Goal: Task Accomplishment & Management: Use online tool/utility

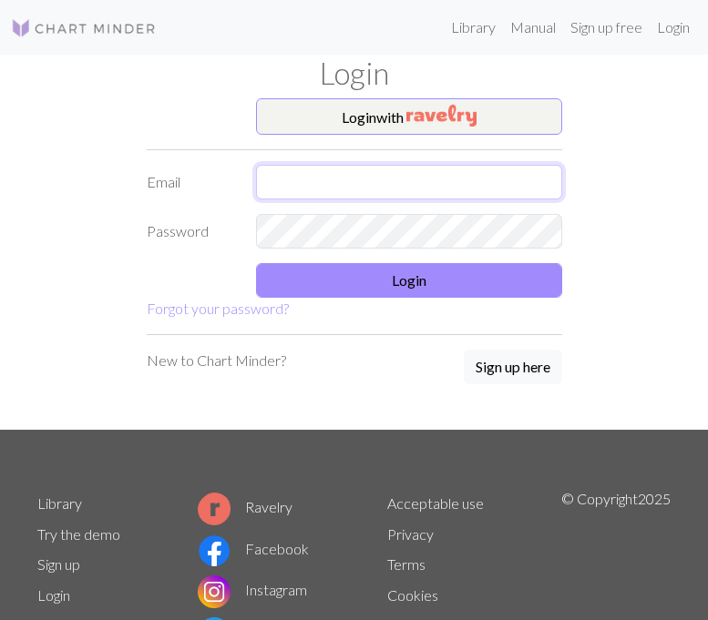
click at [271, 189] on input "text" at bounding box center [409, 182] width 306 height 35
type input "[EMAIL_ADDRESS][DOMAIN_NAME]"
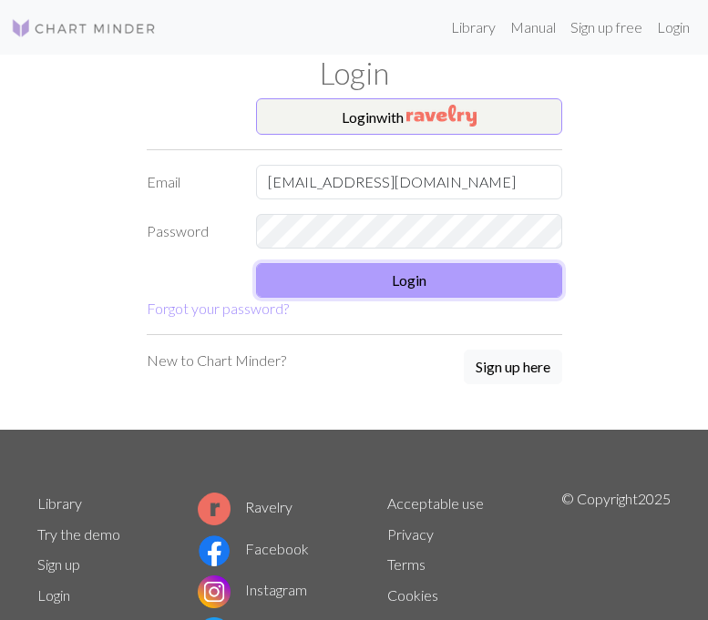
click at [398, 281] on button "Login" at bounding box center [409, 280] width 306 height 35
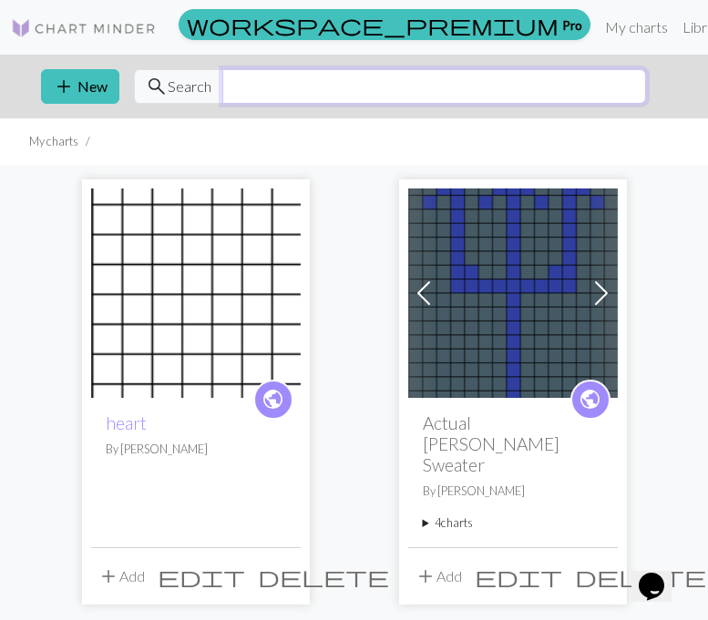
click at [361, 94] on input "text" at bounding box center [434, 86] width 424 height 35
type input "skull"
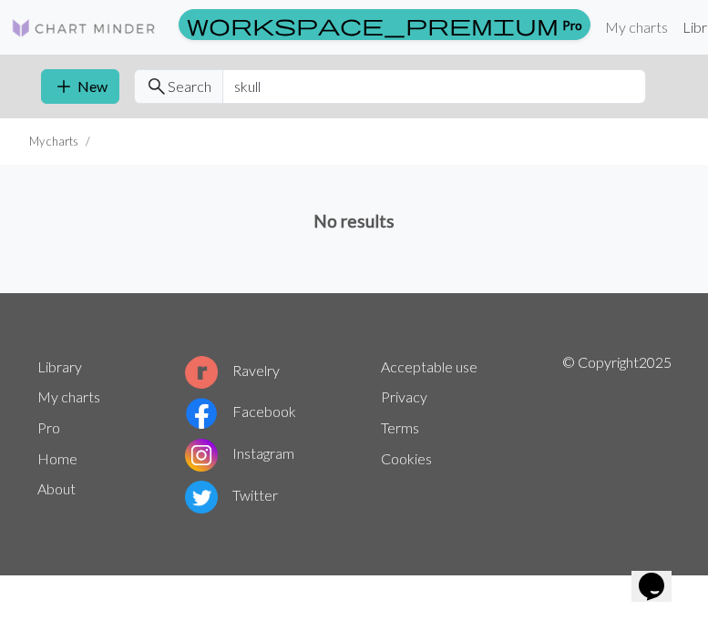
click at [675, 26] on link "Library" at bounding box center [704, 27] width 59 height 36
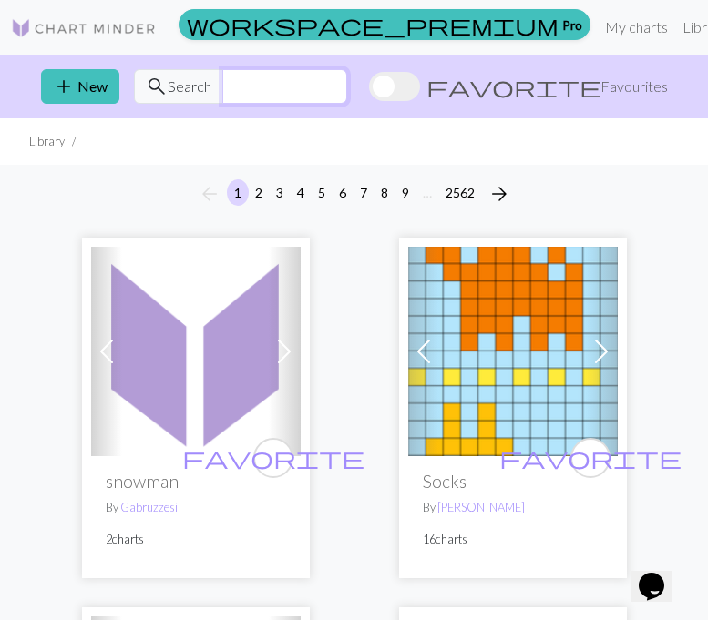
click at [304, 87] on input "text" at bounding box center [284, 86] width 125 height 35
type input "skull"
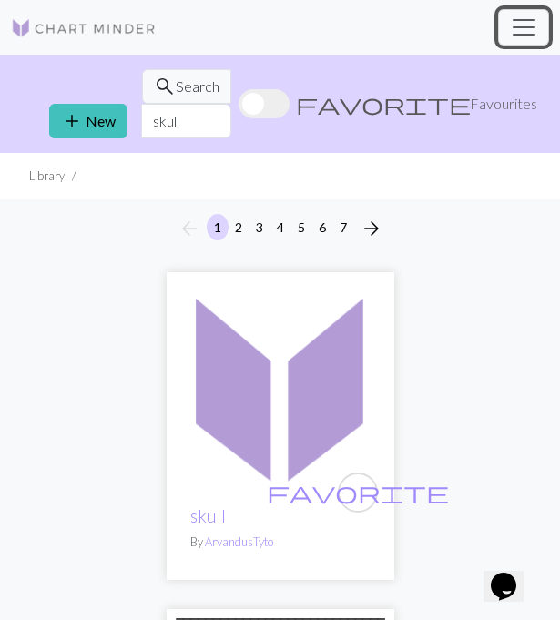
click at [519, 27] on span "Toggle navigation" at bounding box center [523, 27] width 27 height 27
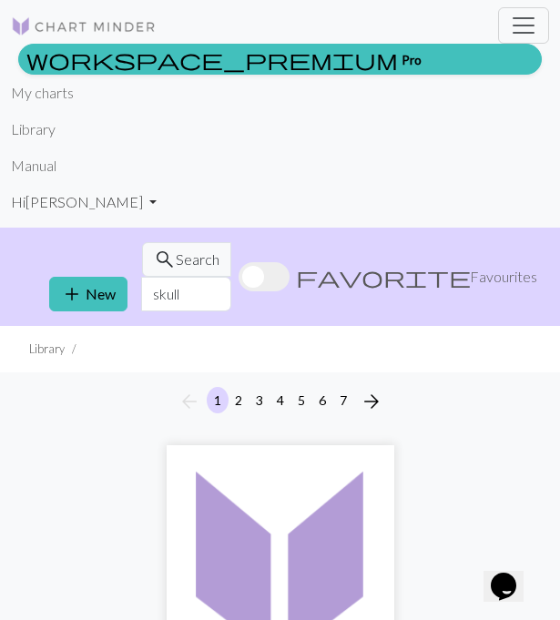
click at [46, 212] on link "Hi [PERSON_NAME]" at bounding box center [84, 202] width 146 height 36
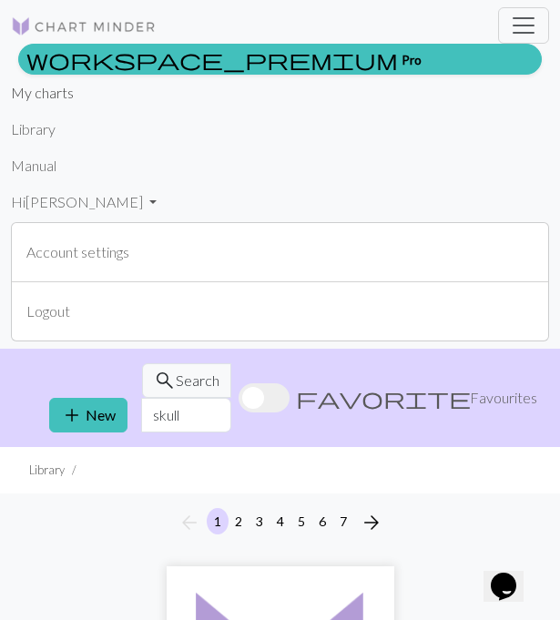
click at [52, 107] on link "My charts" at bounding box center [42, 93] width 63 height 36
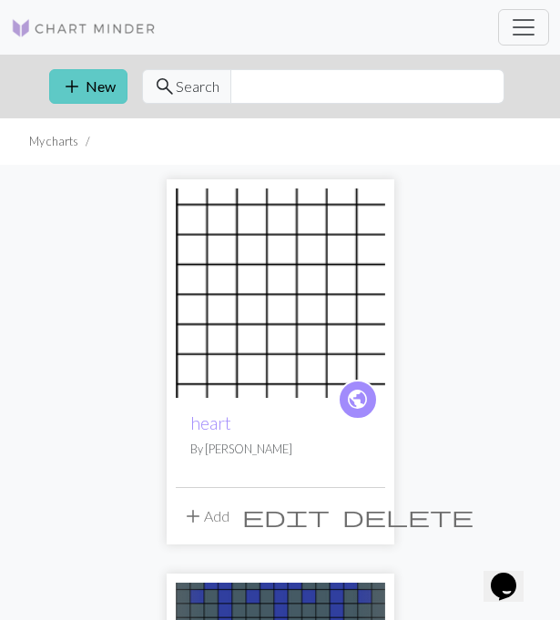
click at [85, 80] on button "add New" at bounding box center [88, 86] width 78 height 35
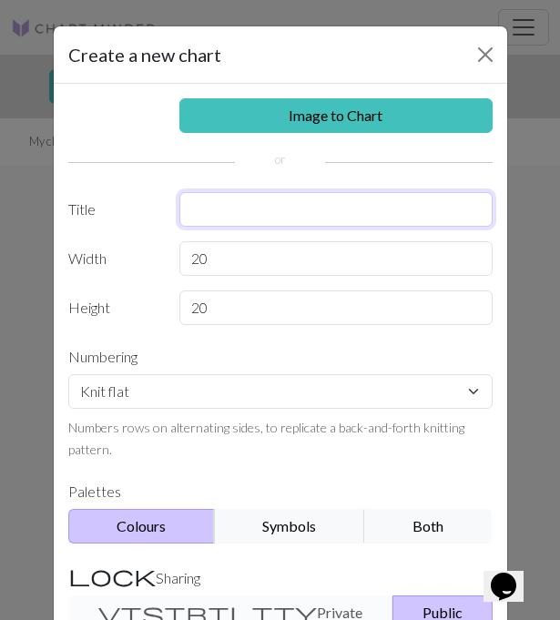
click at [252, 211] on input "text" at bounding box center [335, 209] width 313 height 35
type input "Skull pattern"
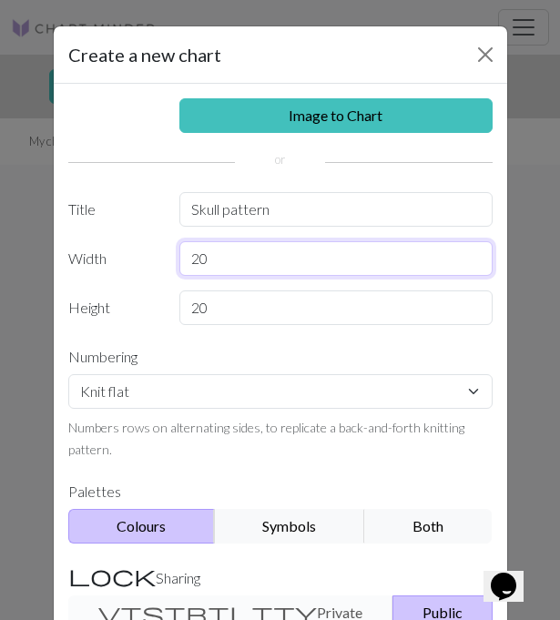
drag, startPoint x: 262, startPoint y: 252, endPoint x: 223, endPoint y: 260, distance: 39.8
click at [223, 260] on input "20" at bounding box center [335, 258] width 313 height 35
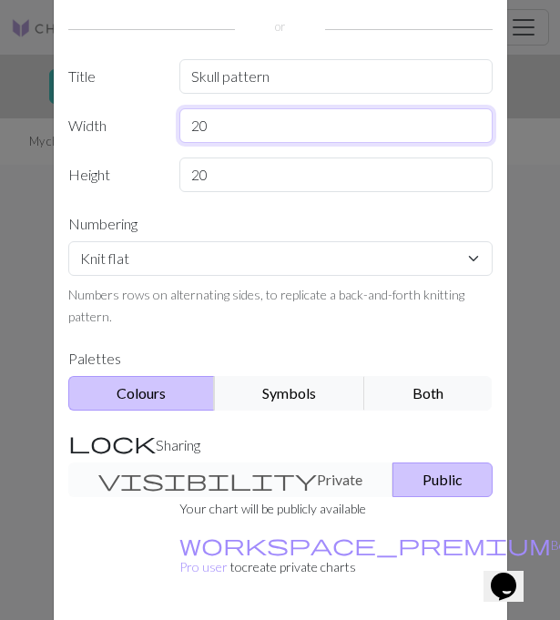
scroll to position [110, 0]
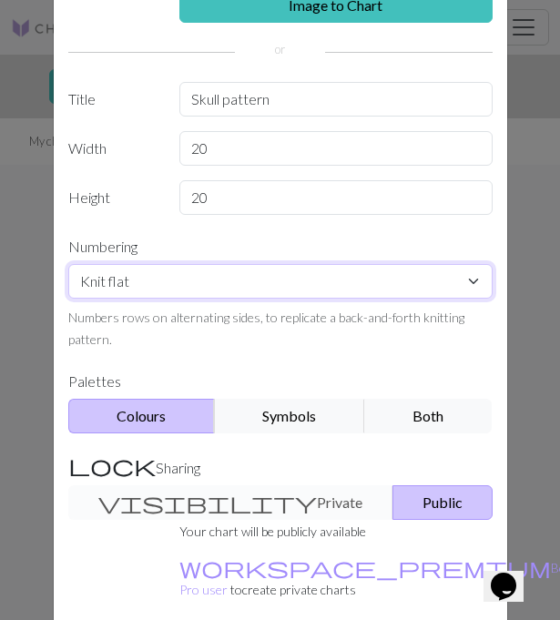
click at [270, 291] on select "Knit flat Knit in the round Lace knitting Cross stitch" at bounding box center [280, 281] width 424 height 35
select select "round"
click at [68, 264] on select "Knit flat Knit in the round Lace knitting Cross stitch" at bounding box center [280, 281] width 424 height 35
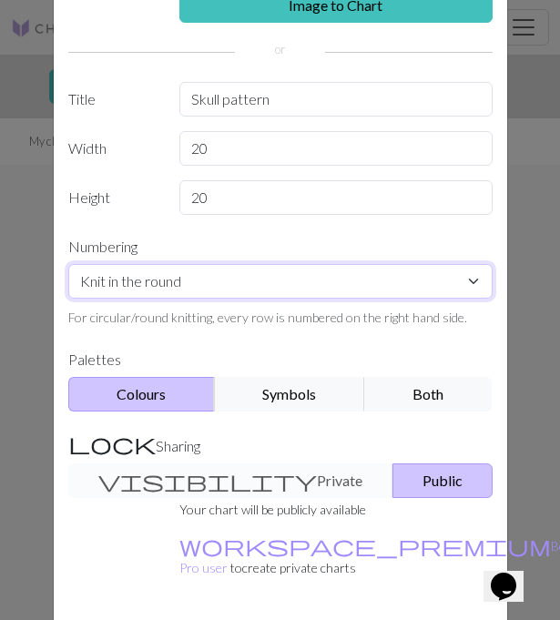
scroll to position [181, 0]
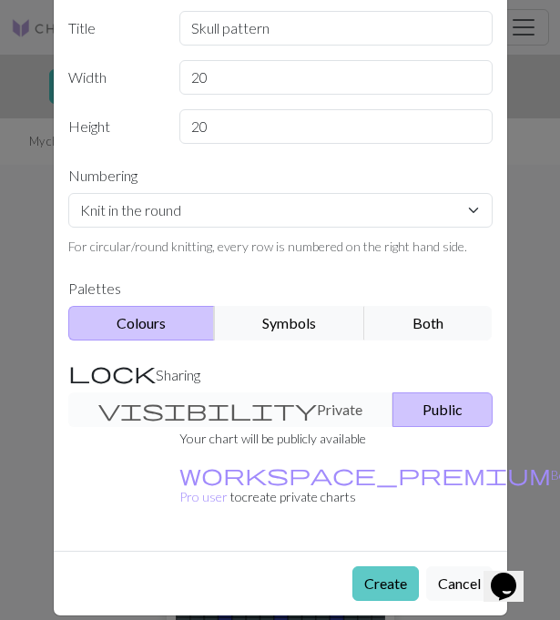
click at [383, 567] on button "Create" at bounding box center [385, 584] width 66 height 35
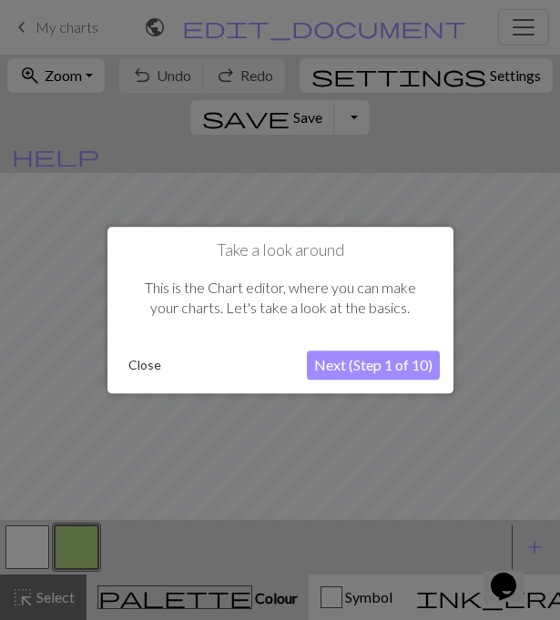
click at [380, 370] on button "Next (Step 1 of 10)" at bounding box center [373, 365] width 133 height 29
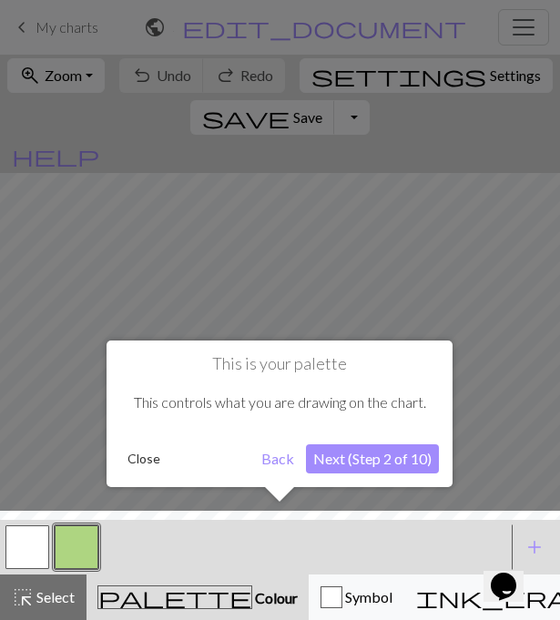
click at [364, 459] on button "Next (Step 2 of 10)" at bounding box center [372, 458] width 133 height 29
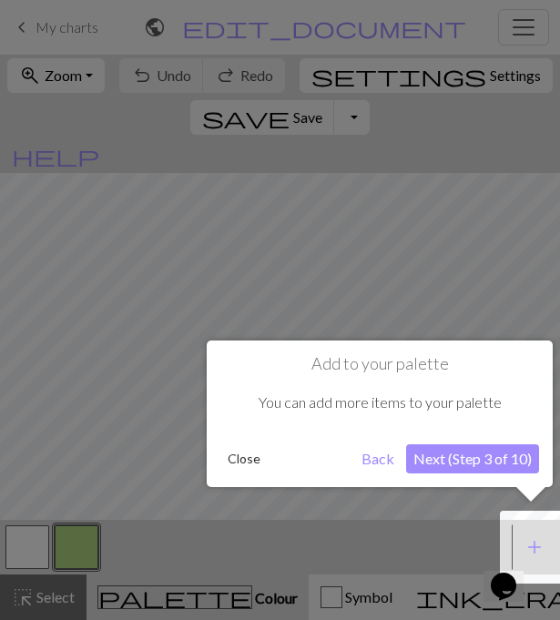
click at [434, 460] on button "Next (Step 3 of 10)" at bounding box center [472, 458] width 133 height 29
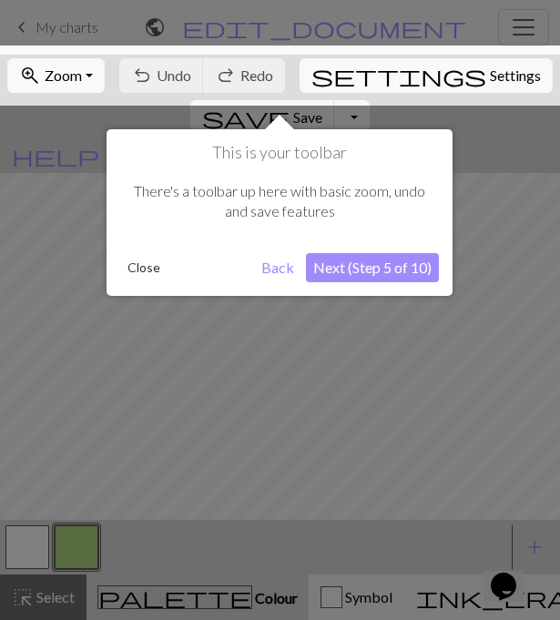
click at [393, 262] on button "Next (Step 5 of 10)" at bounding box center [372, 267] width 133 height 29
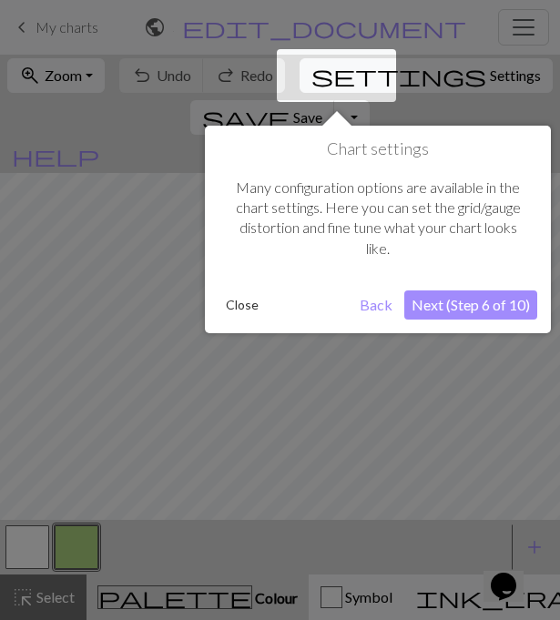
click at [438, 304] on button "Next (Step 6 of 10)" at bounding box center [470, 305] width 133 height 29
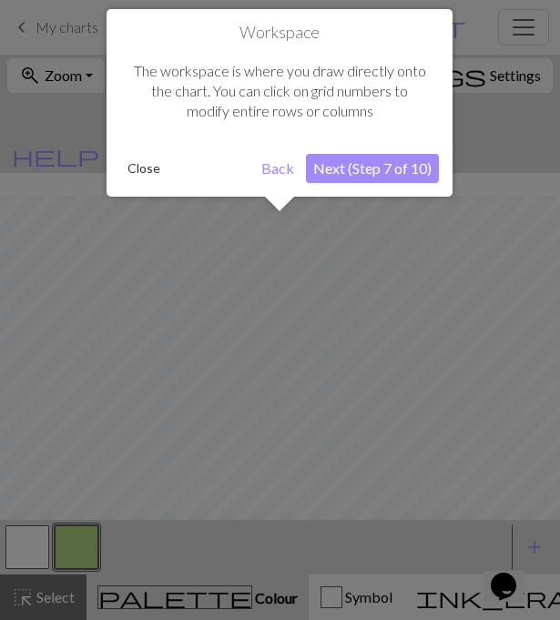
scroll to position [23, 0]
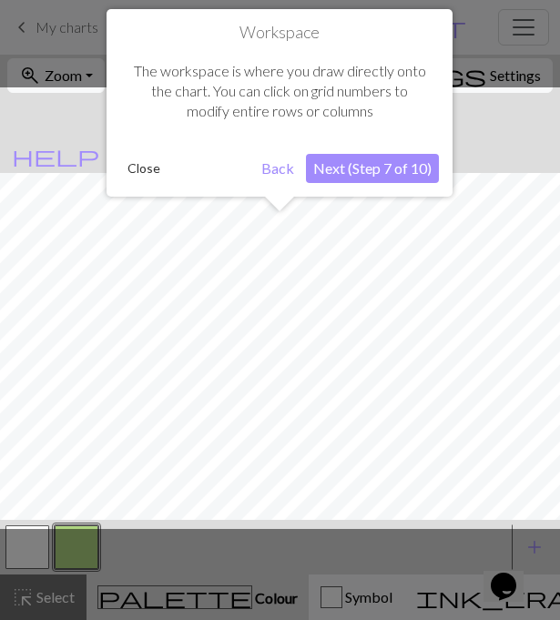
click at [374, 169] on button "Next (Step 7 of 10)" at bounding box center [372, 168] width 133 height 29
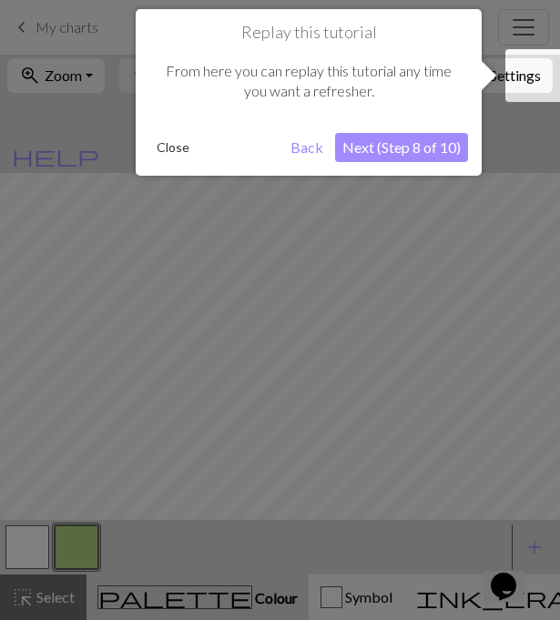
click at [392, 153] on button "Next (Step 8 of 10)" at bounding box center [401, 147] width 133 height 29
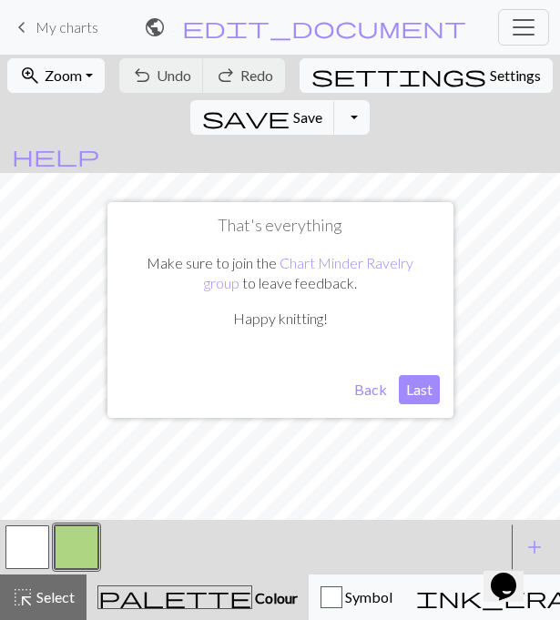
click at [414, 394] on button "Last" at bounding box center [419, 389] width 41 height 29
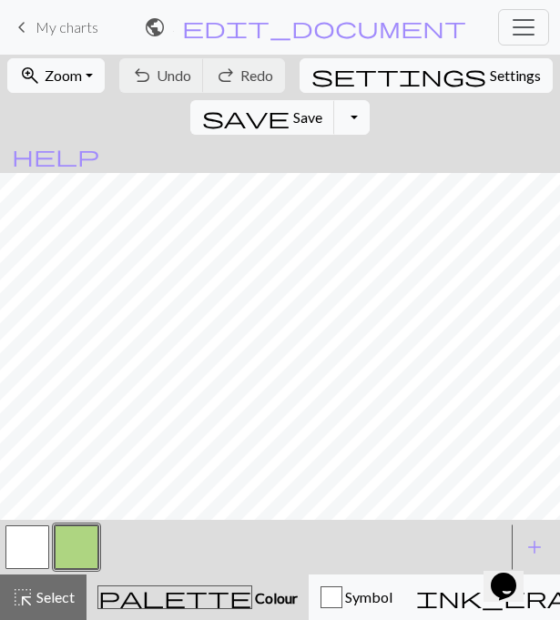
click at [79, 547] on button "button" at bounding box center [77, 548] width 44 height 44
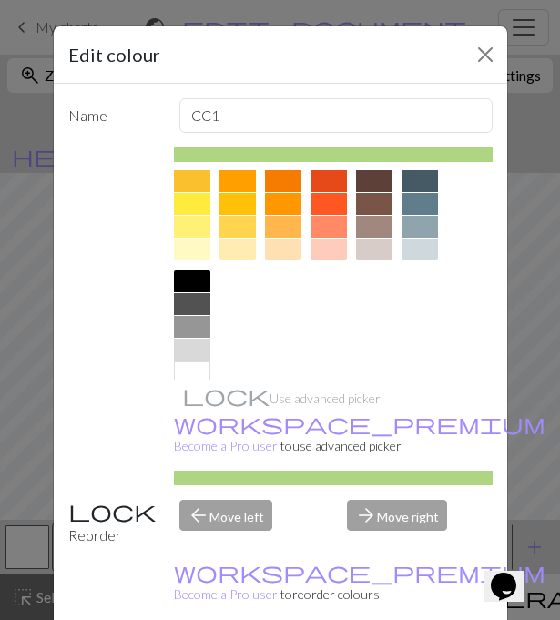
scroll to position [266, 0]
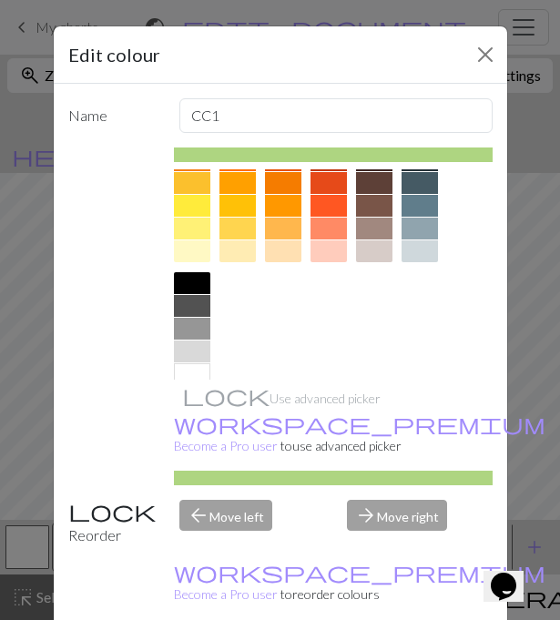
click at [189, 281] on div at bounding box center [192, 283] width 36 height 22
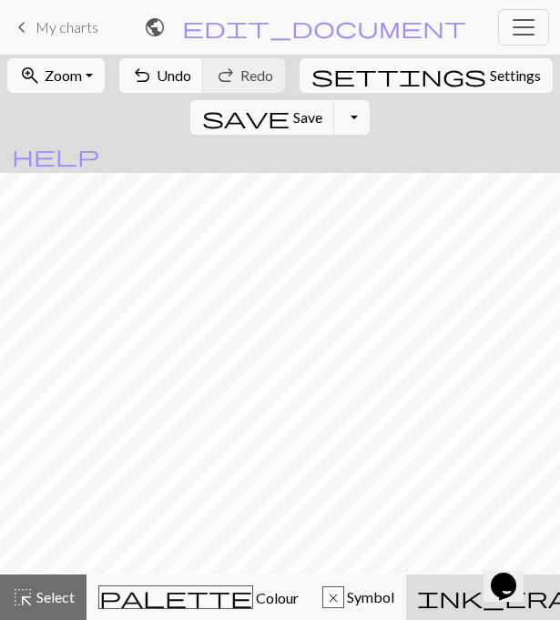
scroll to position [0, 0]
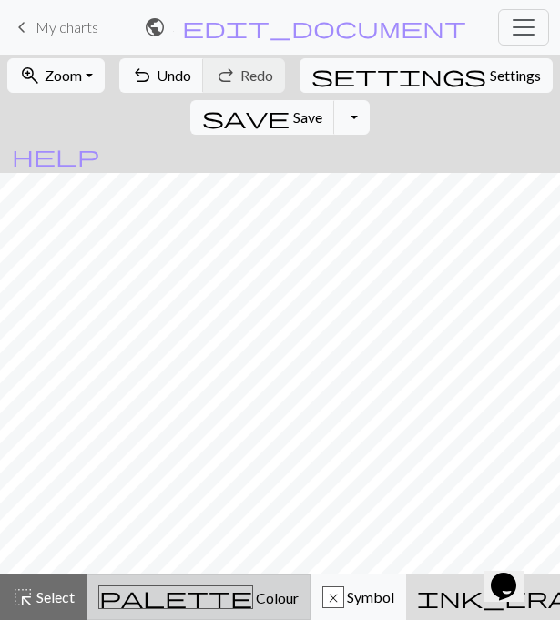
click at [253, 600] on span "Colour" at bounding box center [276, 597] width 46 height 17
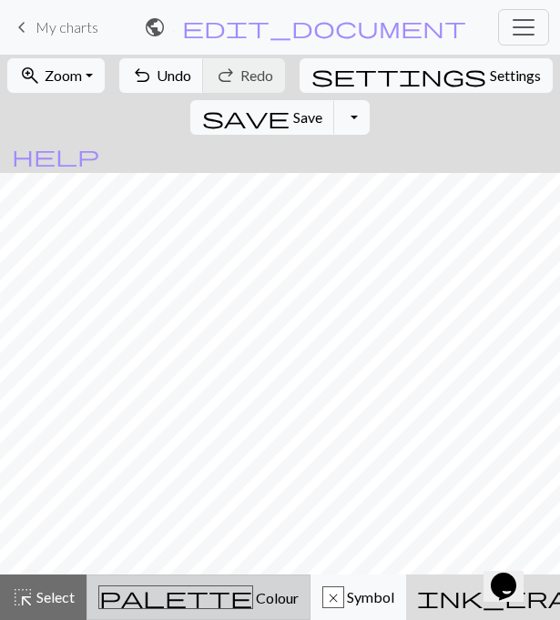
click at [165, 587] on div "palette Colour Colour" at bounding box center [198, 598] width 200 height 24
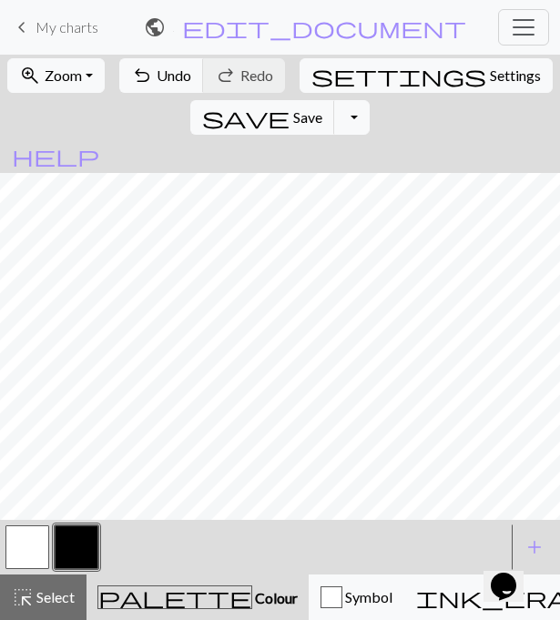
click at [20, 533] on button "button" at bounding box center [27, 548] width 44 height 44
click at [76, 546] on button "button" at bounding box center [77, 548] width 44 height 44
click at [25, 551] on button "button" at bounding box center [27, 548] width 44 height 44
click at [77, 550] on button "button" at bounding box center [77, 548] width 44 height 44
click at [23, 553] on button "button" at bounding box center [27, 548] width 44 height 44
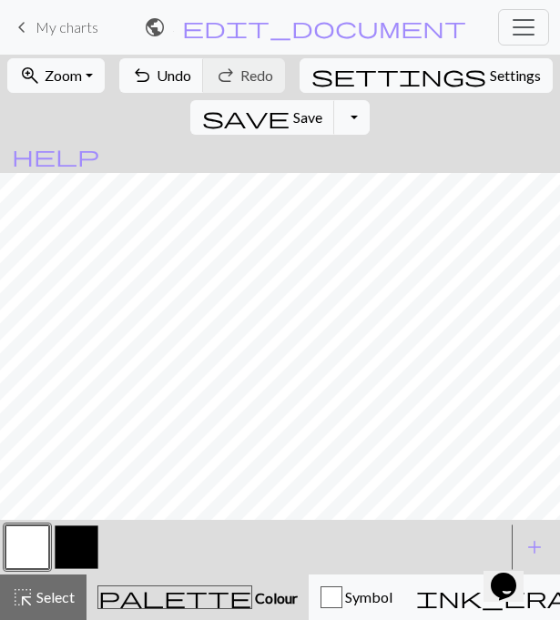
click at [37, 541] on button "button" at bounding box center [27, 548] width 44 height 44
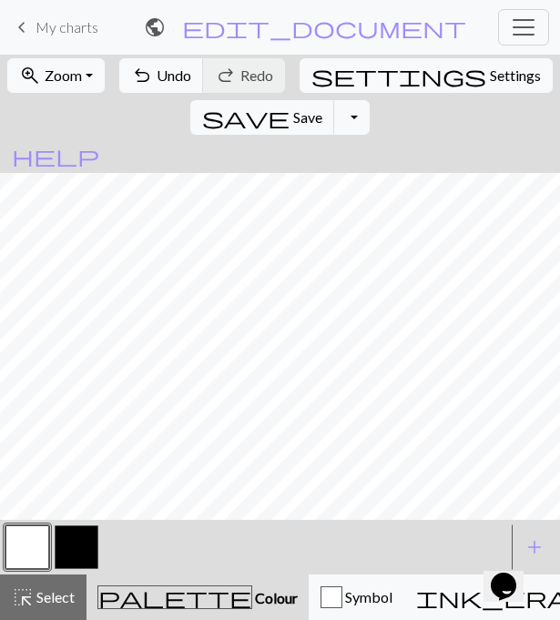
click at [73, 552] on button "button" at bounding box center [77, 548] width 44 height 44
click at [23, 539] on button "button" at bounding box center [27, 548] width 44 height 44
click at [84, 557] on button "button" at bounding box center [77, 548] width 44 height 44
click at [18, 546] on button "button" at bounding box center [27, 548] width 44 height 44
click at [82, 535] on button "button" at bounding box center [77, 548] width 44 height 44
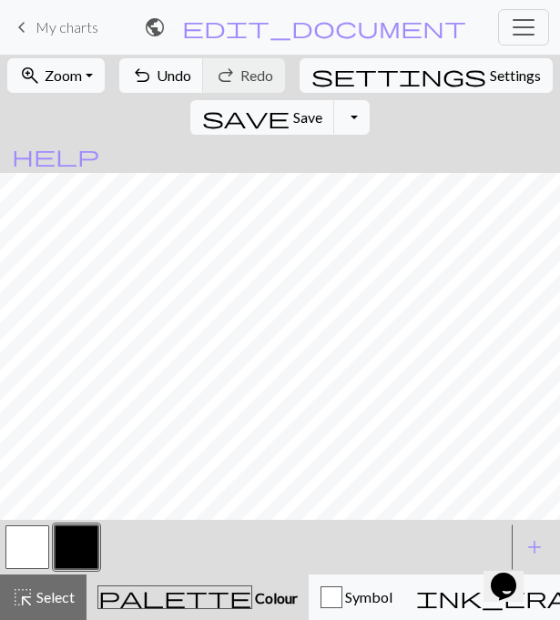
click at [30, 548] on button "button" at bounding box center [27, 548] width 44 height 44
click at [88, 541] on button "button" at bounding box center [77, 548] width 44 height 44
click at [66, 559] on button "button" at bounding box center [77, 548] width 44 height 44
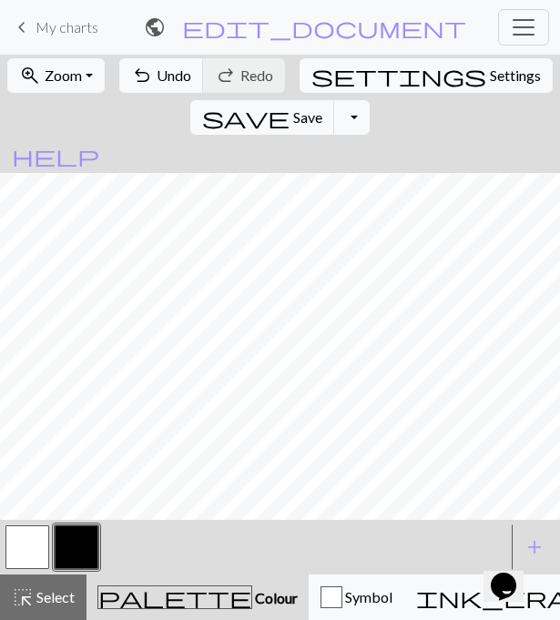
click at [20, 552] on button "button" at bounding box center [27, 548] width 44 height 44
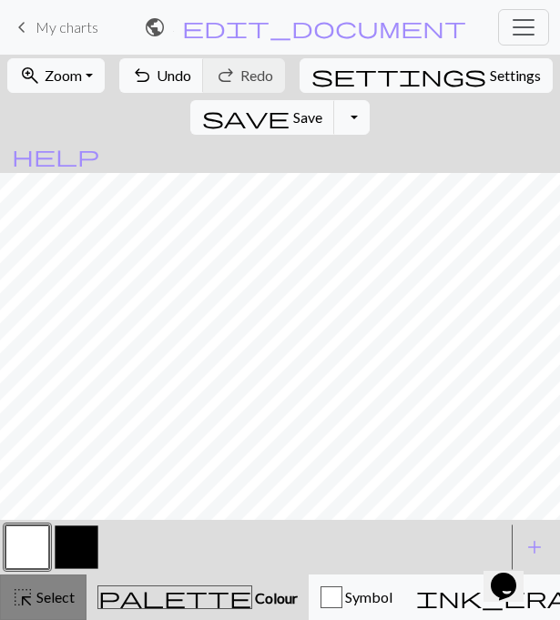
click at [31, 598] on span "highlight_alt" at bounding box center [23, 598] width 22 height 26
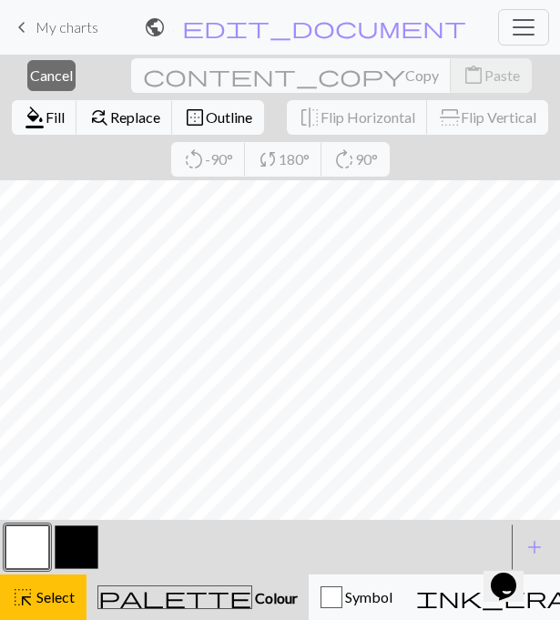
click at [16, 549] on button "button" at bounding box center [27, 548] width 44 height 44
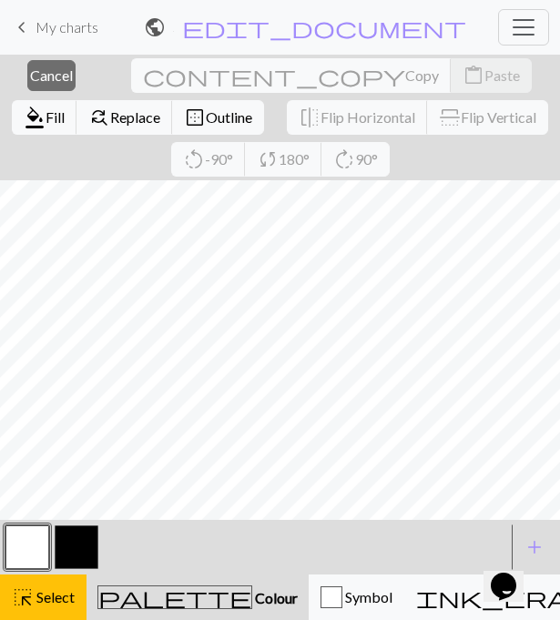
click at [252, 596] on span "Colour" at bounding box center [275, 597] width 46 height 17
click at [65, 108] on span "Fill" at bounding box center [55, 116] width 19 height 17
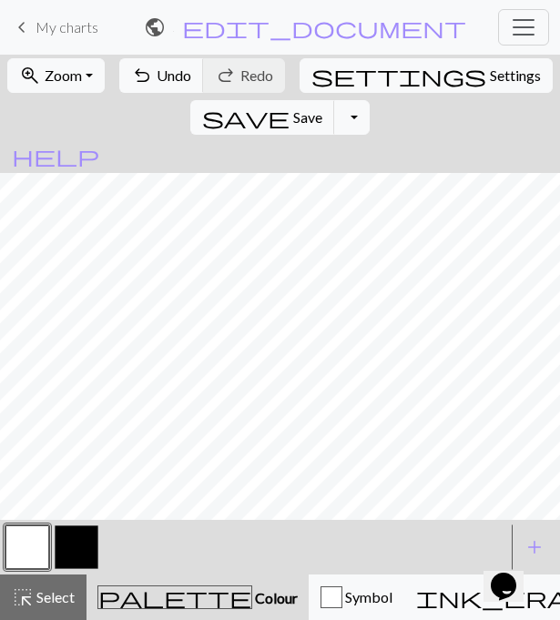
click at [73, 535] on button "button" at bounding box center [77, 548] width 44 height 44
click at [35, 554] on button "button" at bounding box center [27, 548] width 44 height 44
click at [79, 554] on button "button" at bounding box center [77, 548] width 44 height 44
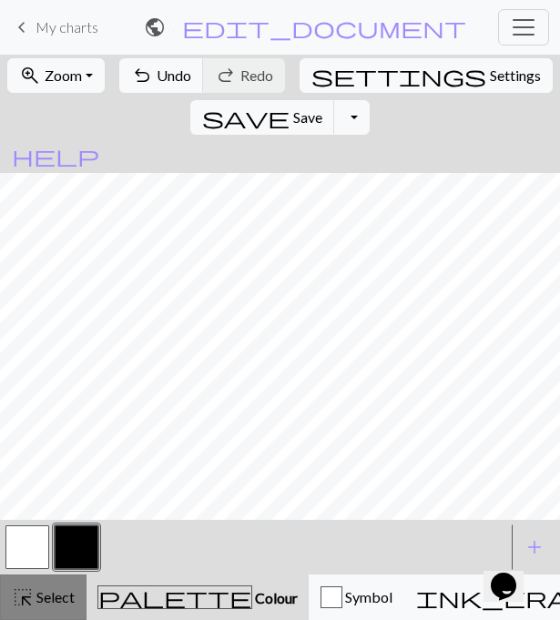
click at [35, 592] on span "Select" at bounding box center [54, 596] width 41 height 17
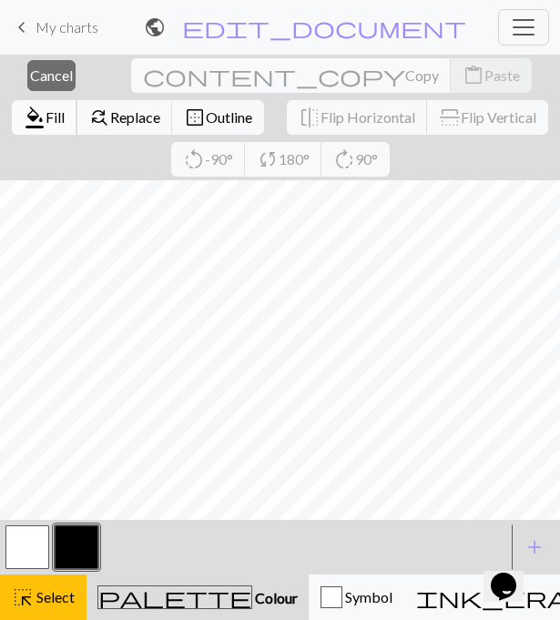
click at [65, 108] on span "Fill" at bounding box center [55, 116] width 19 height 17
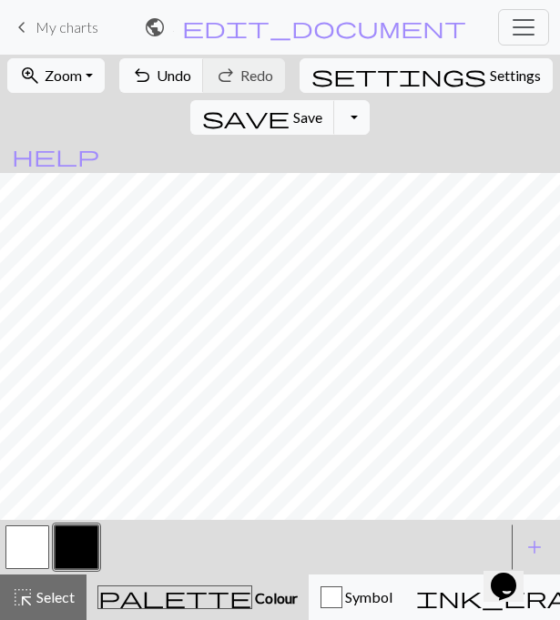
click at [31, 554] on button "button" at bounding box center [27, 548] width 44 height 44
click at [65, 548] on button "button" at bounding box center [77, 548] width 44 height 44
click at [30, 538] on button "button" at bounding box center [27, 548] width 44 height 44
click at [68, 539] on button "button" at bounding box center [77, 548] width 44 height 44
click at [24, 541] on button "button" at bounding box center [27, 548] width 44 height 44
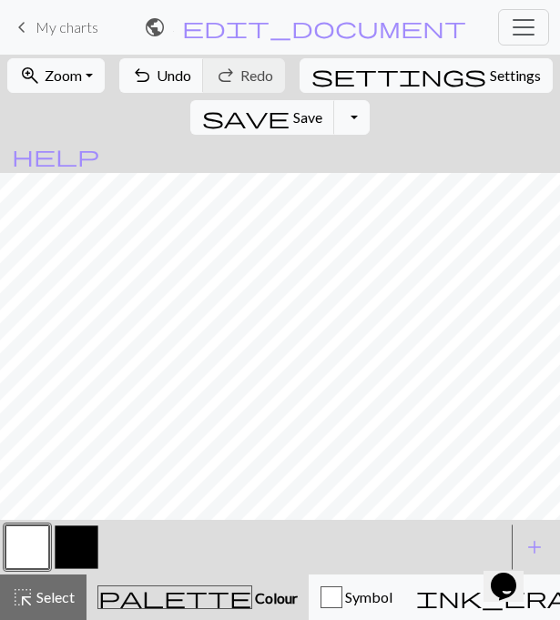
click at [82, 546] on button "button" at bounding box center [77, 548] width 44 height 44
click at [19, 538] on button "button" at bounding box center [27, 548] width 44 height 44
click at [34, 594] on span "Select" at bounding box center [54, 596] width 41 height 17
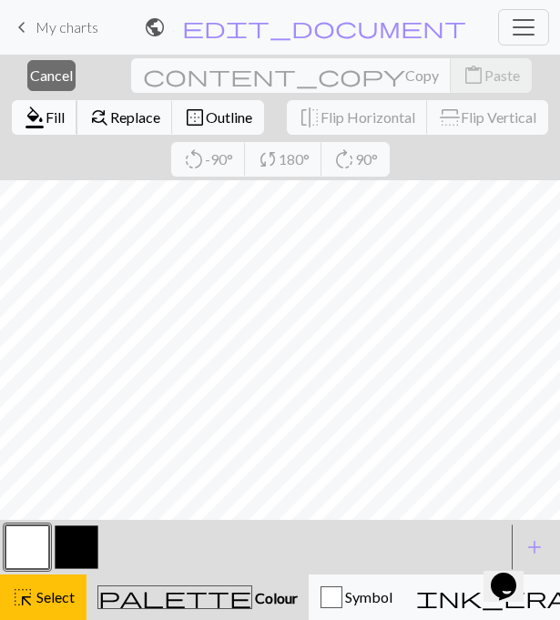
click at [77, 100] on button "format_color_fill Fill" at bounding box center [45, 117] width 66 height 35
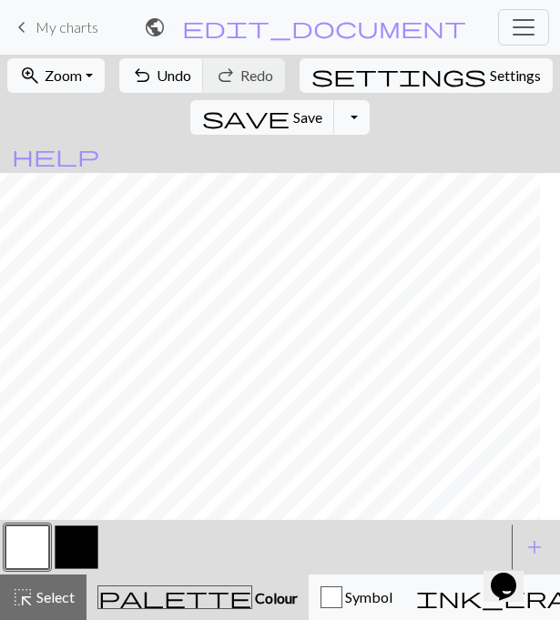
scroll to position [1, 0]
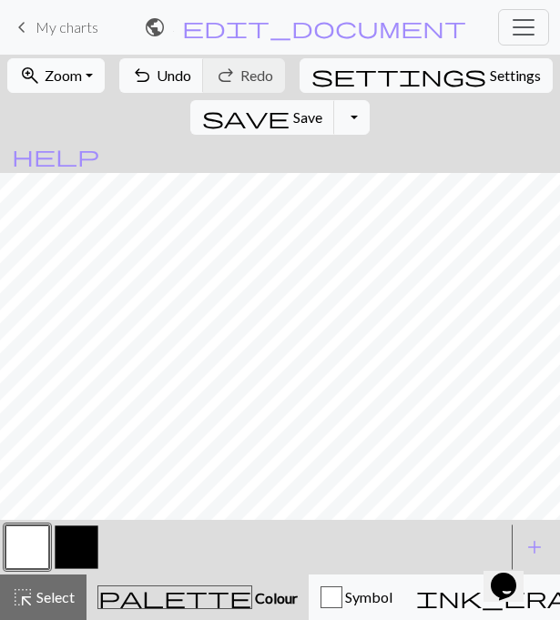
click at [86, 77] on button "zoom_in Zoom Zoom" at bounding box center [55, 75] width 97 height 35
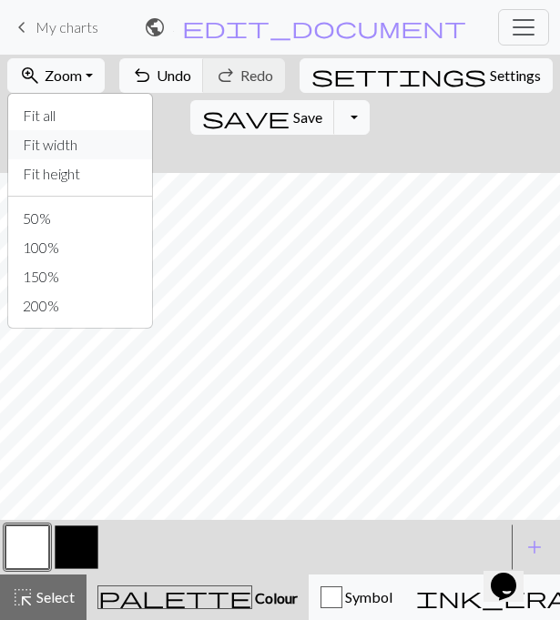
click at [63, 145] on button "Fit width" at bounding box center [80, 144] width 144 height 29
